Goal: Task Accomplishment & Management: Manage account settings

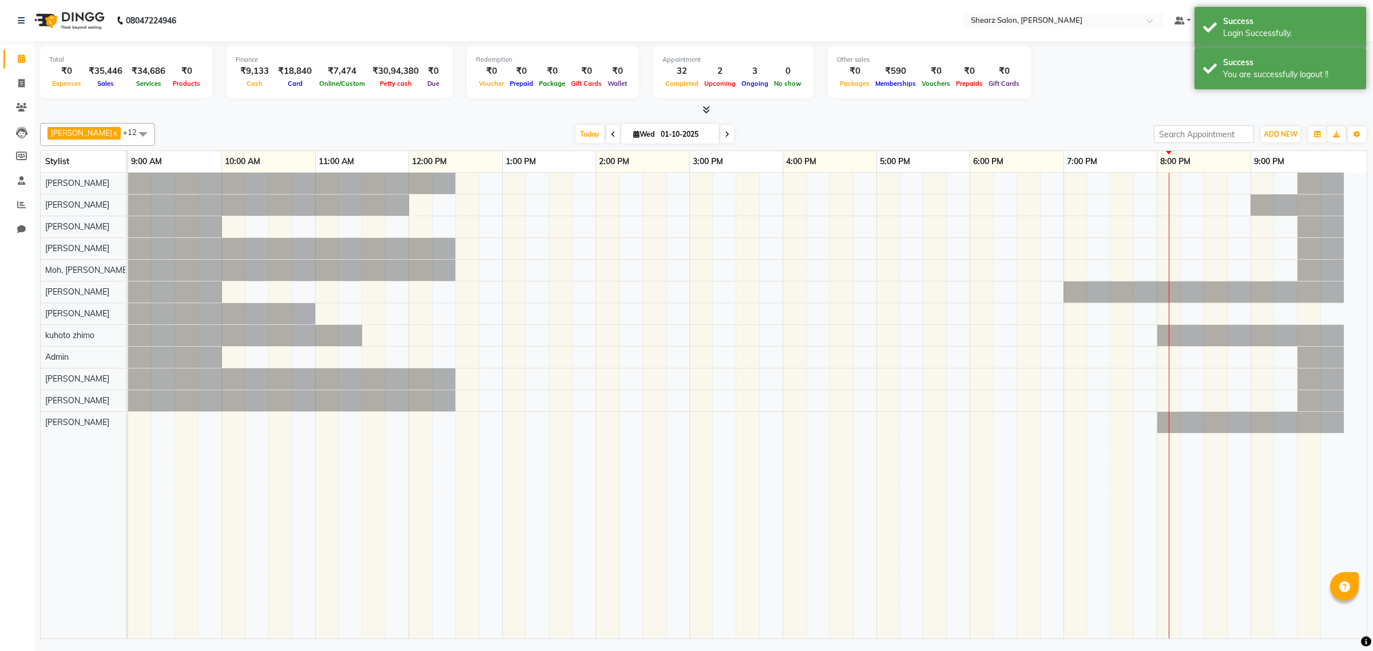
select select "en"
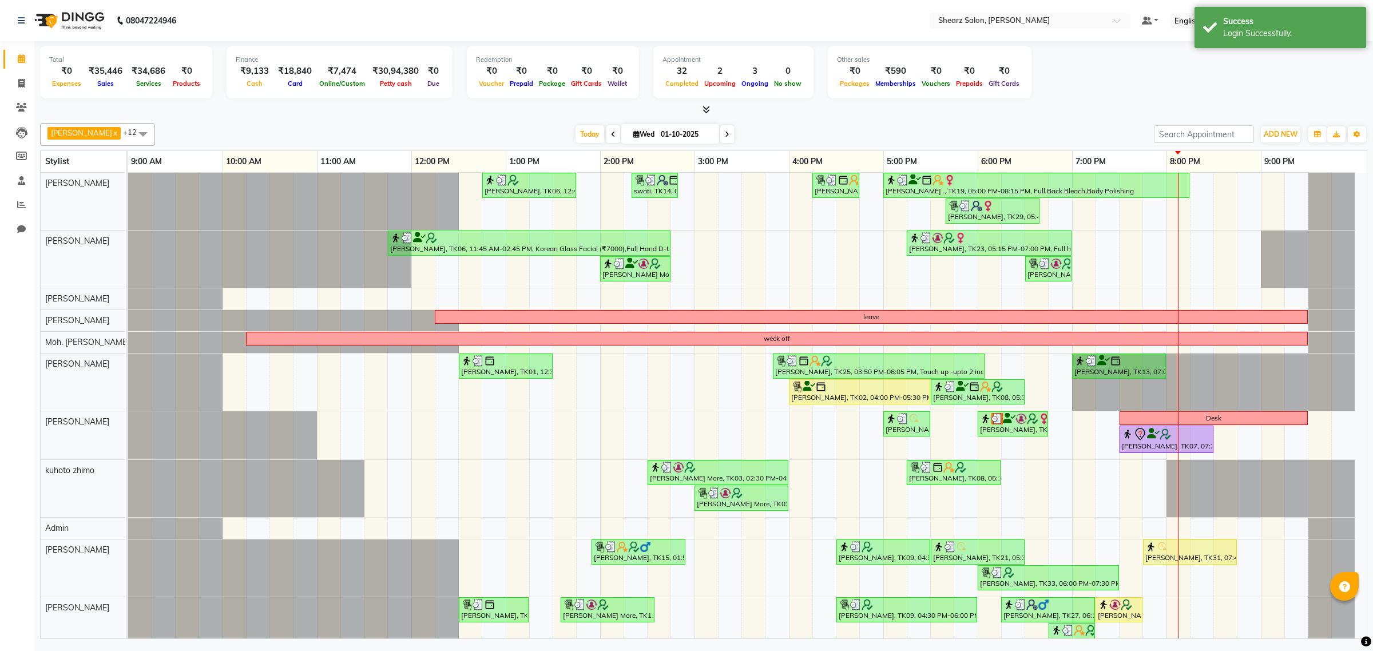
click at [662, 133] on input "01-10-2025" at bounding box center [685, 134] width 57 height 17
select select "10"
select select "2025"
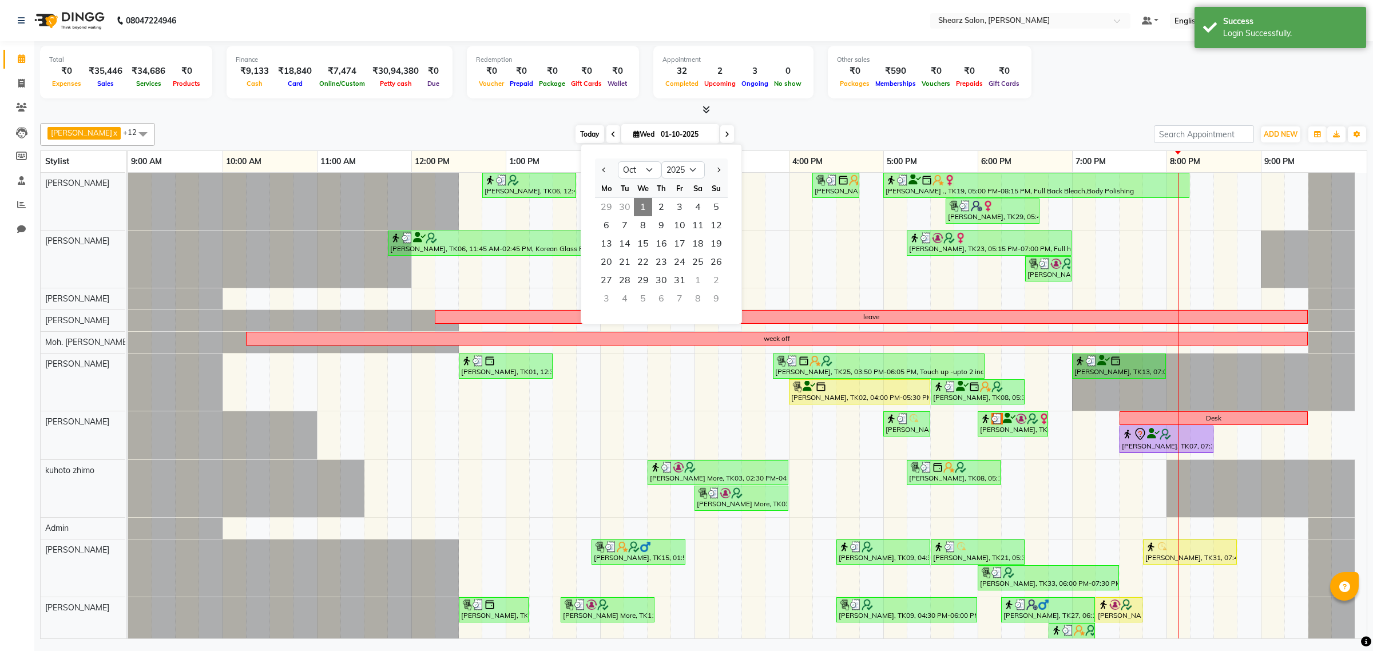
click at [589, 134] on span "Today" at bounding box center [590, 134] width 29 height 18
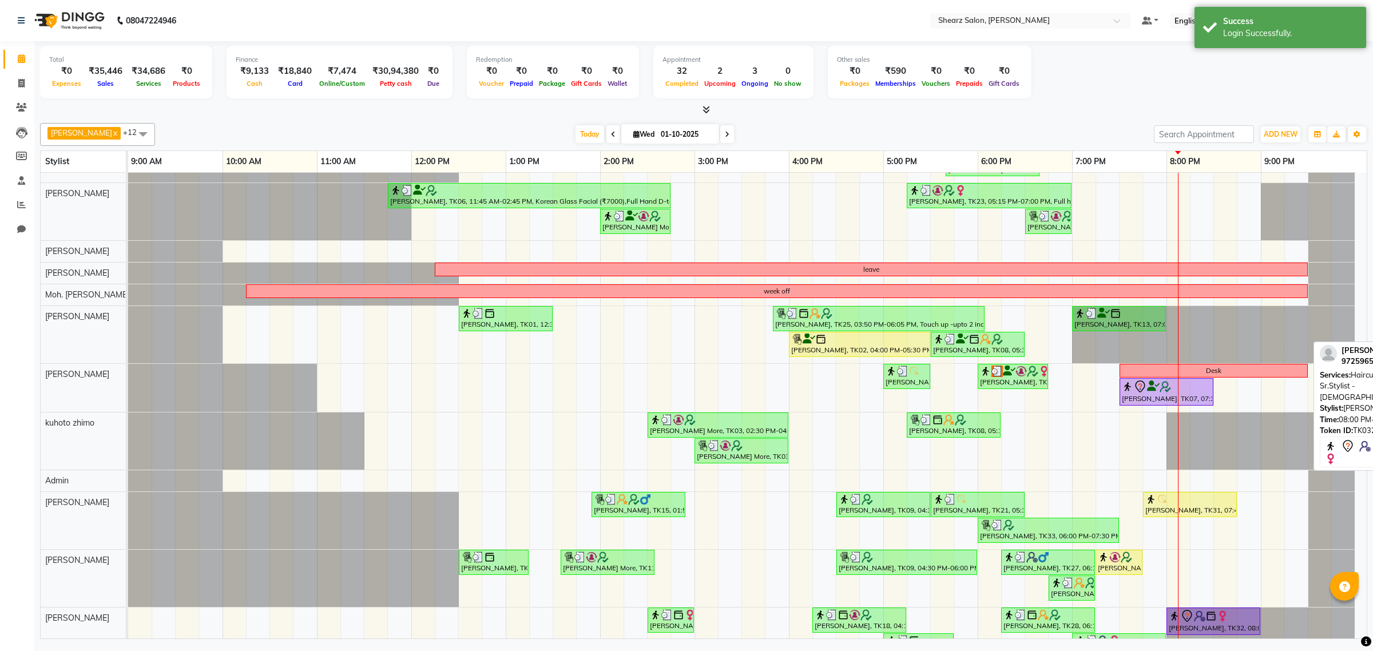
scroll to position [86, 0]
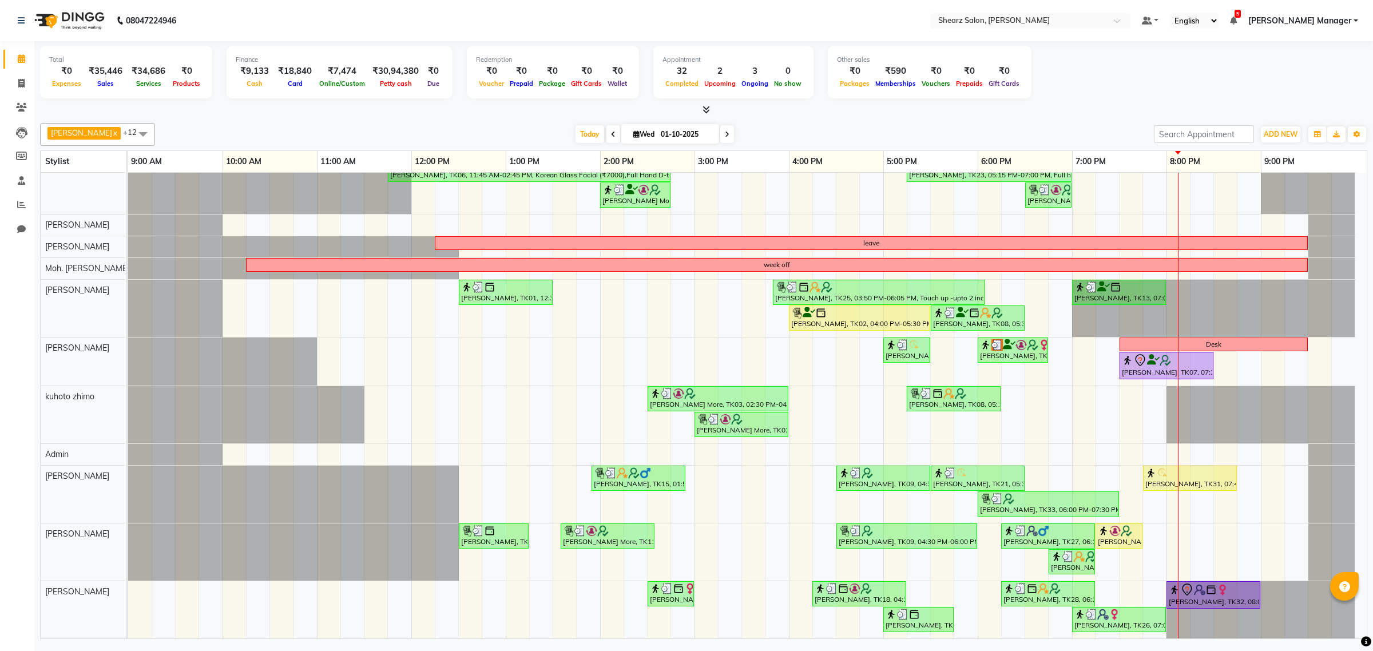
click at [1355, 15] on link "[PERSON_NAME] Manager" at bounding box center [1303, 21] width 110 height 12
click at [1303, 78] on link "Sign out" at bounding box center [1299, 79] width 105 height 18
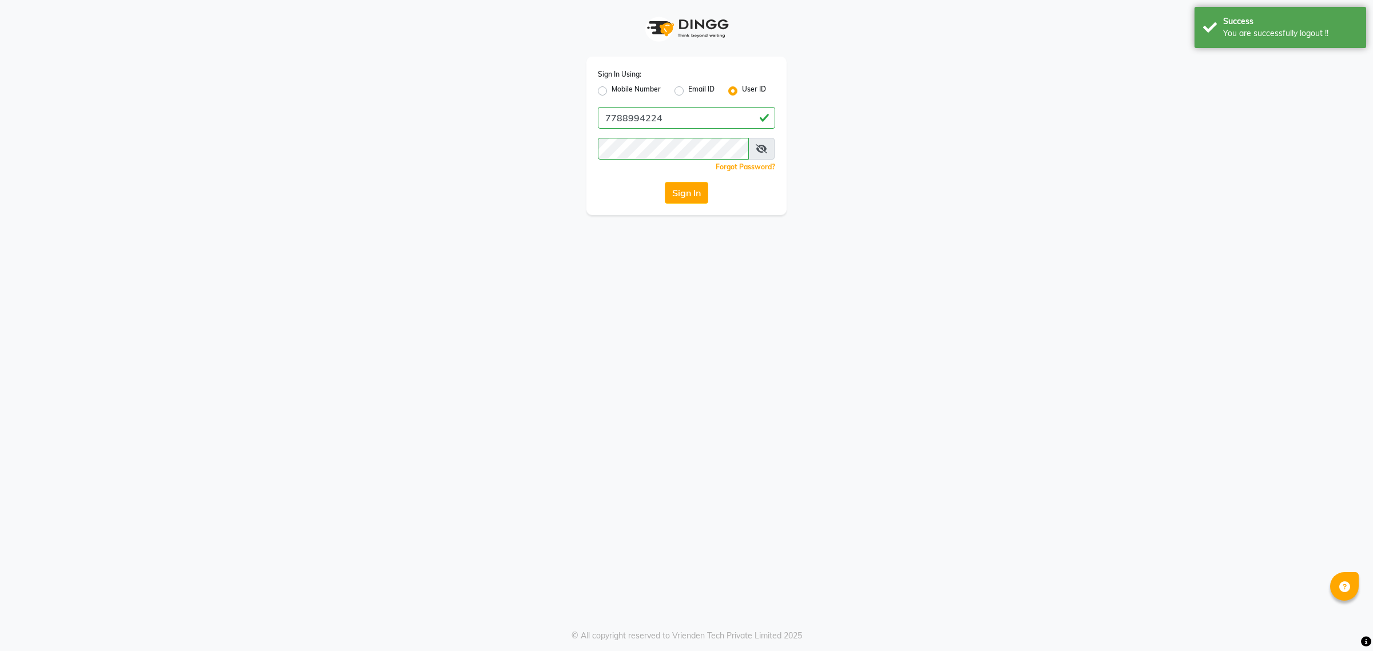
click at [717, 87] on div "Mobile Number Email ID User ID" at bounding box center [686, 91] width 177 height 14
click at [687, 88] on div "Email ID" at bounding box center [694, 91] width 40 height 14
click at [688, 90] on label "Email ID" at bounding box center [701, 91] width 26 height 14
click at [688, 90] on input "Email ID" at bounding box center [691, 87] width 7 height 7
radio input "true"
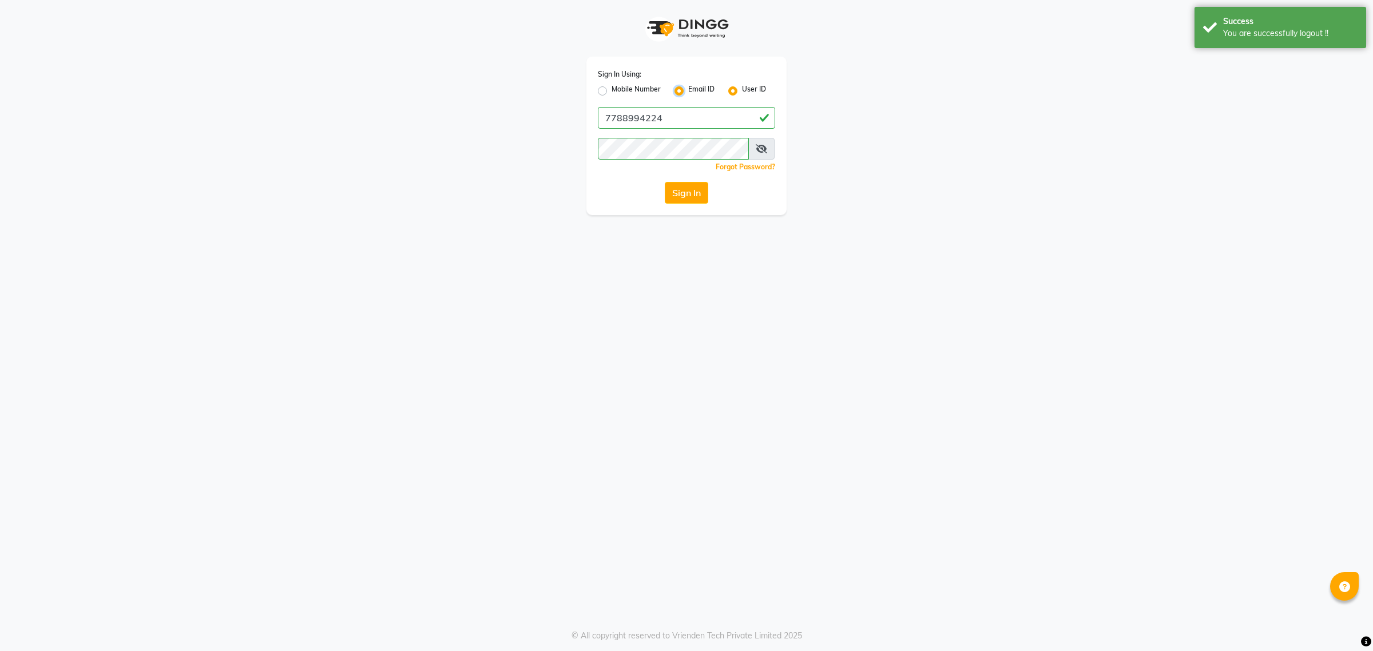
radio input "false"
click at [696, 84] on label "Email ID" at bounding box center [701, 91] width 26 height 14
click at [696, 84] on input "Email ID" at bounding box center [691, 87] width 7 height 7
drag, startPoint x: 664, startPoint y: 106, endPoint x: 661, endPoint y: 115, distance: 9.6
click at [664, 109] on input "Username" at bounding box center [686, 118] width 177 height 22
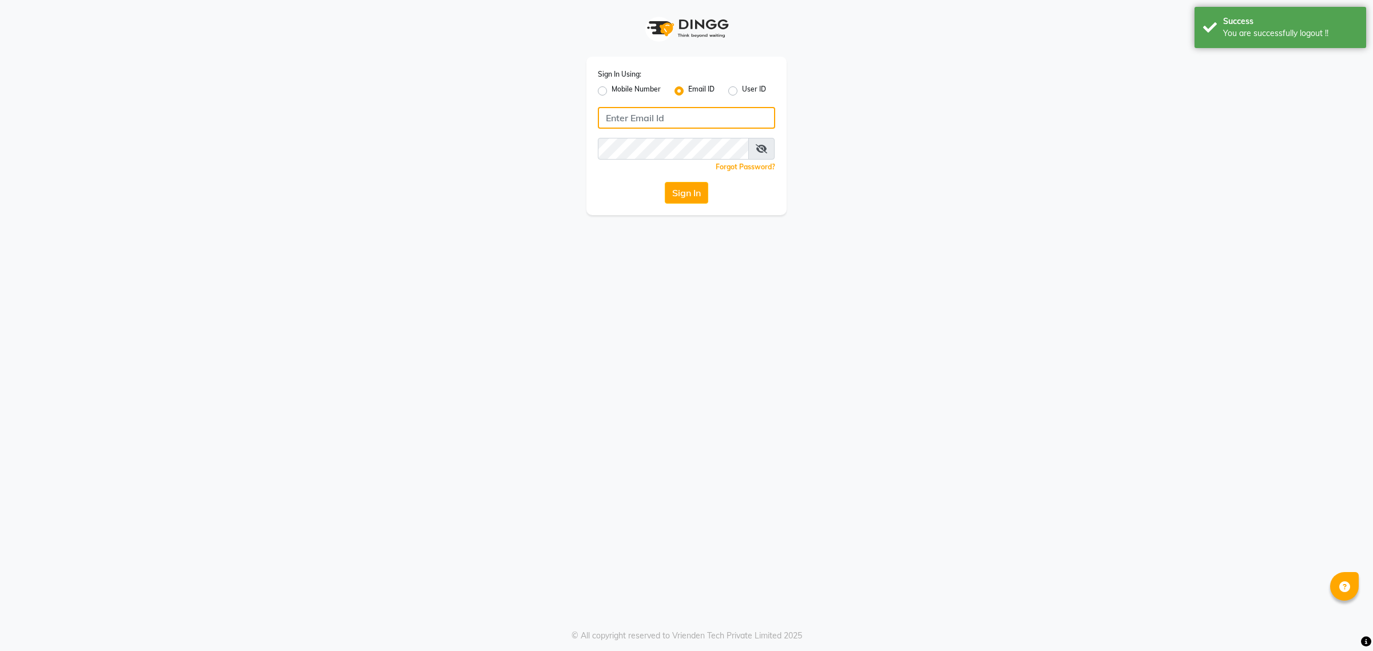
type input "[EMAIL_ADDRESS][DOMAIN_NAME]"
click at [694, 204] on div "Sign In Using: Mobile Number Email ID User ID [EMAIL_ADDRESS][DOMAIN_NAME] Reme…" at bounding box center [686, 136] width 200 height 158
drag, startPoint x: 696, startPoint y: 172, endPoint x: 641, endPoint y: 279, distance: 120.3
click at [669, 242] on div "Sign In Using: Mobile Number Email ID User ID [EMAIL_ADDRESS][DOMAIN_NAME] Reme…" at bounding box center [686, 325] width 1373 height 651
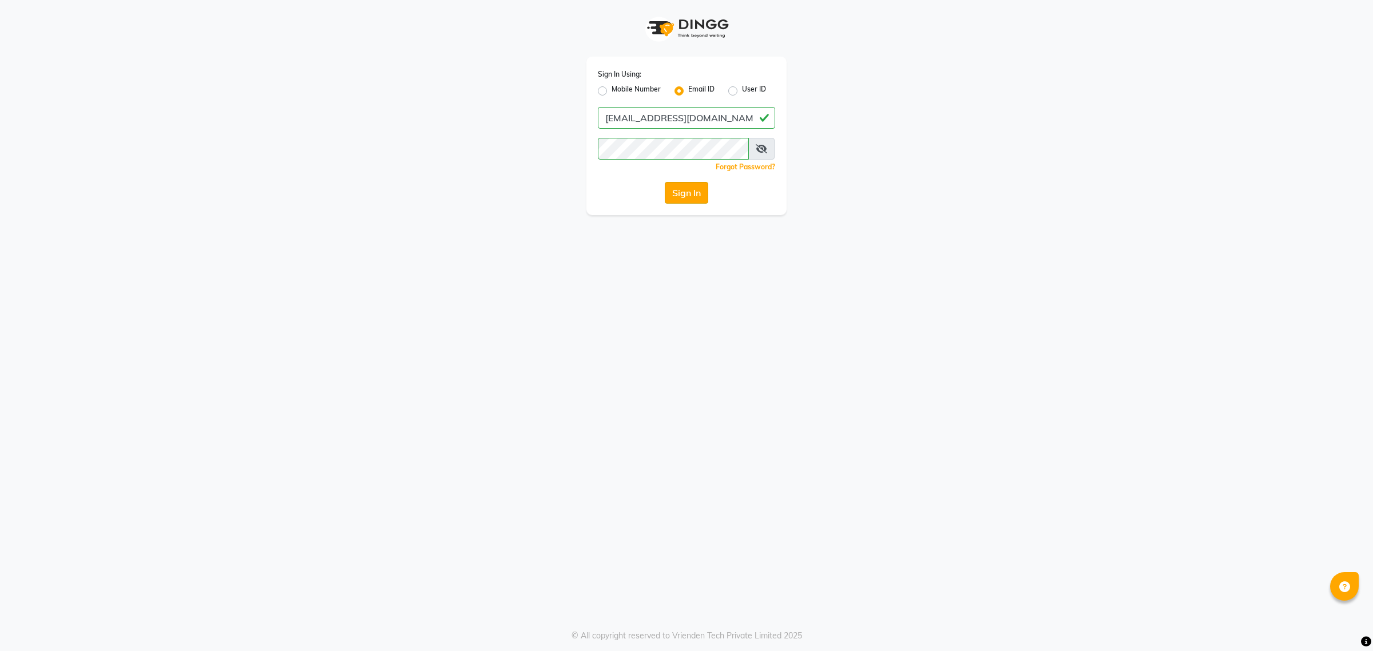
click at [676, 187] on button "Sign In" at bounding box center [686, 193] width 43 height 22
